Goal: Transaction & Acquisition: Purchase product/service

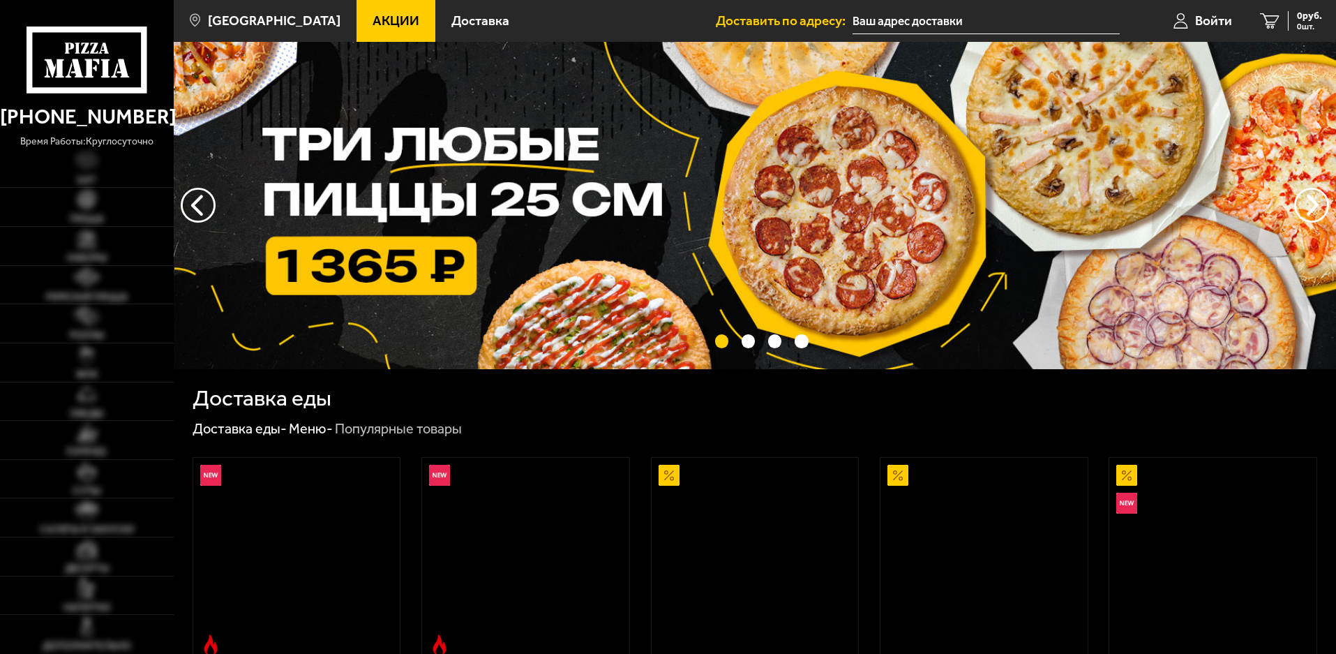
click at [372, 16] on span "Акции" at bounding box center [395, 20] width 47 height 13
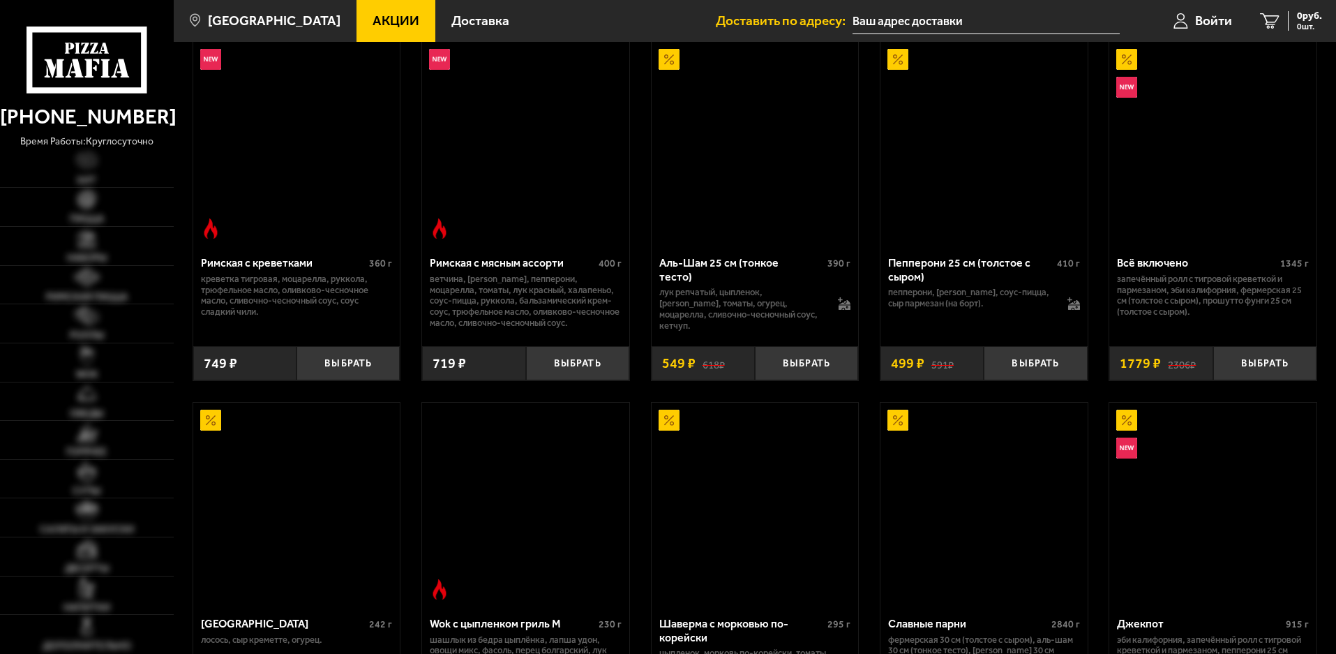
scroll to position [418, 0]
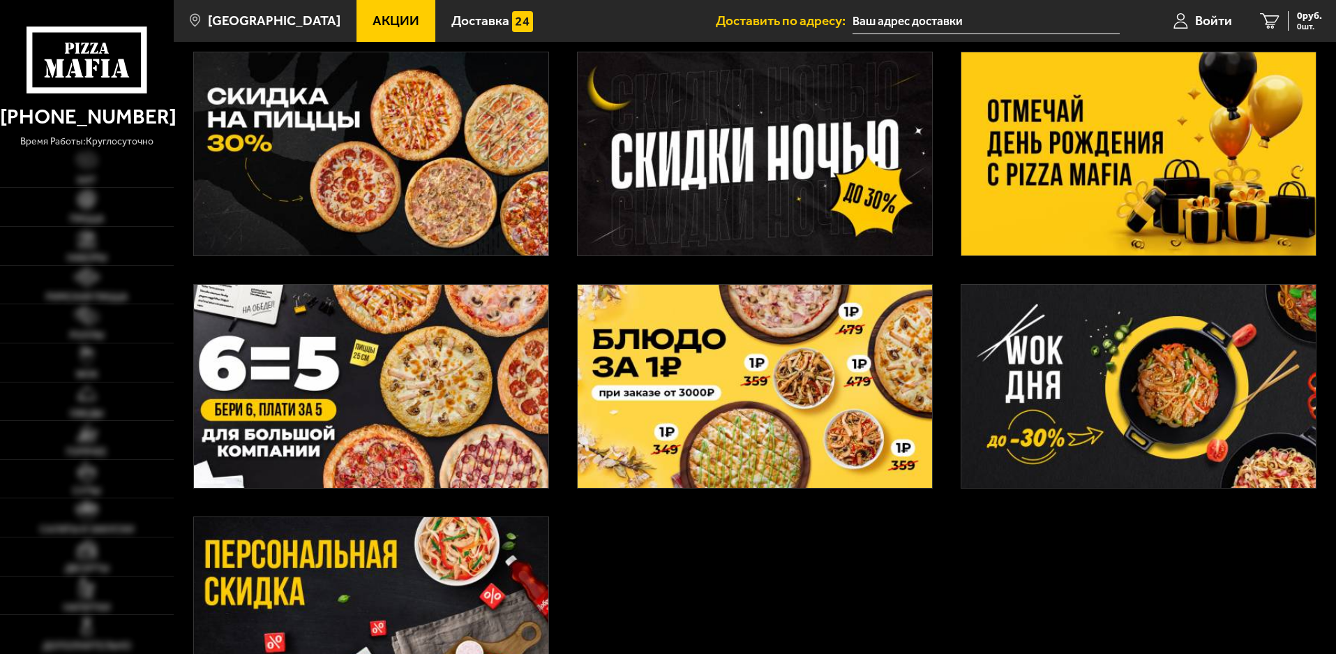
scroll to position [349, 0]
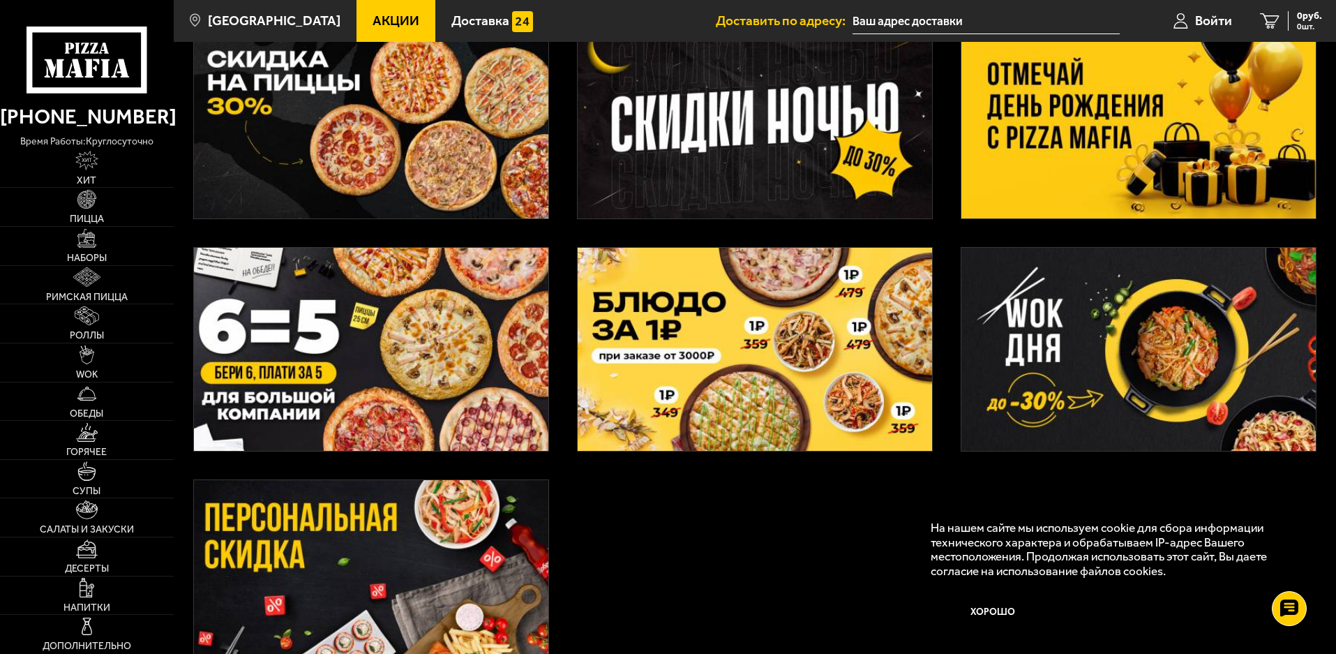
click at [395, 378] on img at bounding box center [371, 349] width 354 height 203
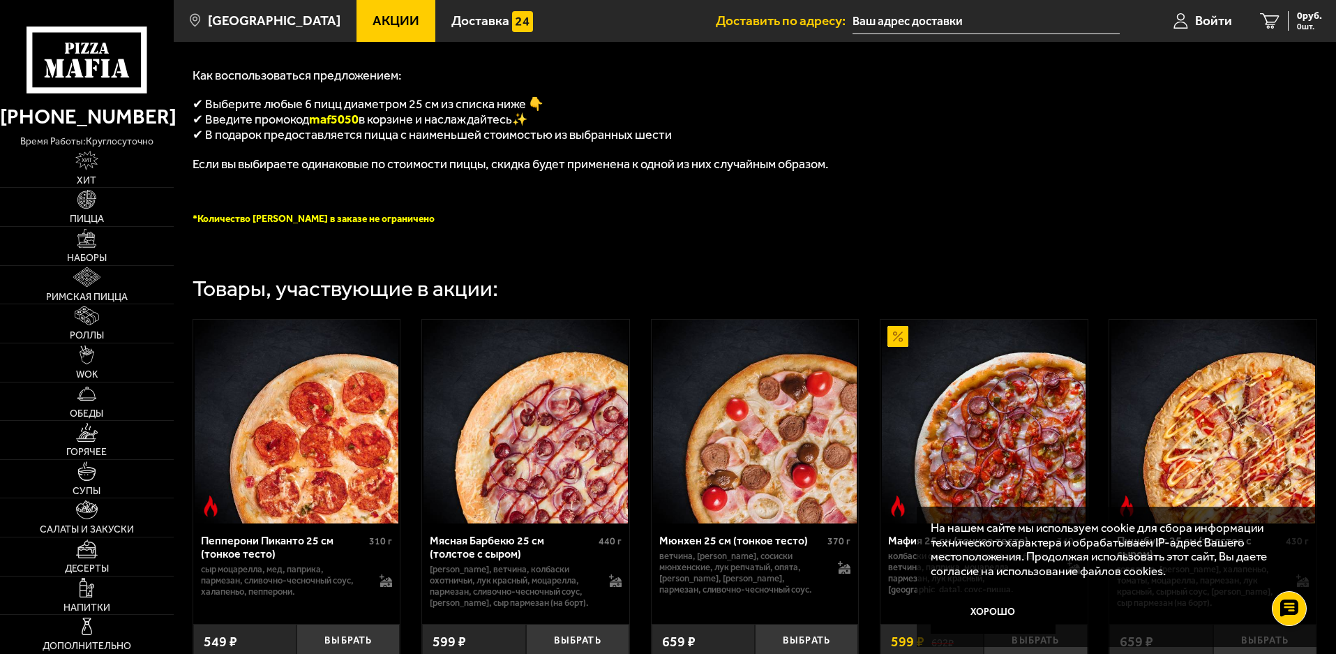
scroll to position [279, 0]
